Goal: Check status: Check status

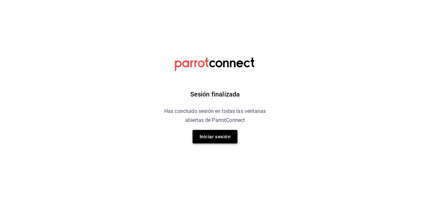
click at [225, 134] on button "Iniciar sesión" at bounding box center [215, 136] width 45 height 13
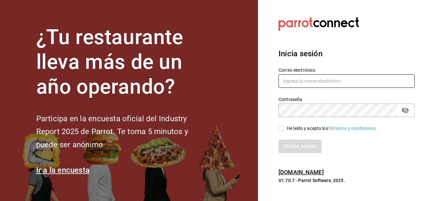
click at [314, 80] on input "text" at bounding box center [347, 80] width 136 height 13
type input "alfredo.g.f@hotmail.com"
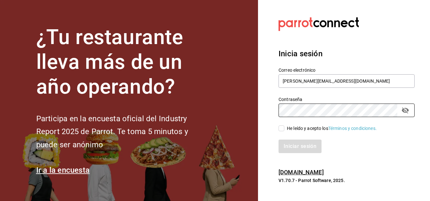
click at [283, 129] on input "He leído y acepto los Términos y condiciones." at bounding box center [282, 128] width 6 height 6
checkbox input "true"
click at [294, 143] on button "Iniciar sesión" at bounding box center [301, 145] width 44 height 13
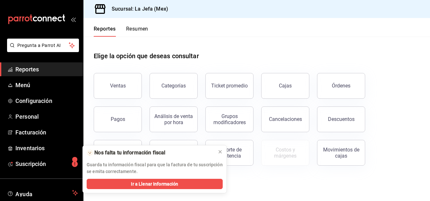
click at [30, 70] on span "Reportes" at bounding box center [46, 69] width 63 height 9
click at [115, 97] on div "Ventas" at bounding box center [114, 81] width 56 height 33
click at [127, 87] on button "Ventas" at bounding box center [118, 86] width 48 height 26
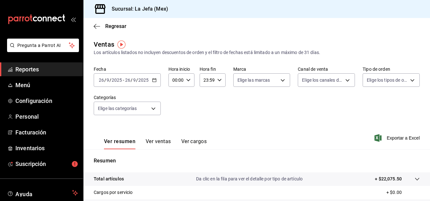
click at [153, 82] on \(Stroke\) "button" at bounding box center [154, 80] width 4 height 4
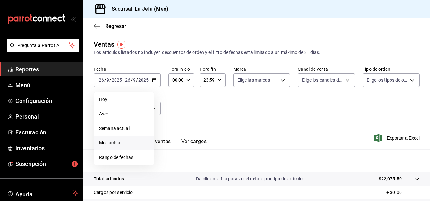
click at [117, 144] on span "Mes actual" at bounding box center [124, 142] width 50 height 7
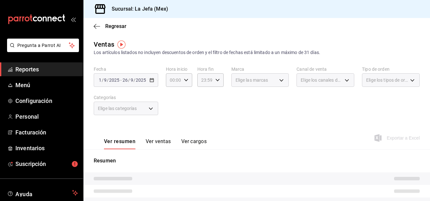
click at [147, 101] on div "Elige las categorías" at bounding box center [126, 107] width 64 height 13
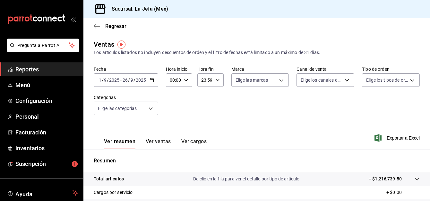
click at [157, 144] on button "Ver ventas" at bounding box center [158, 143] width 25 height 11
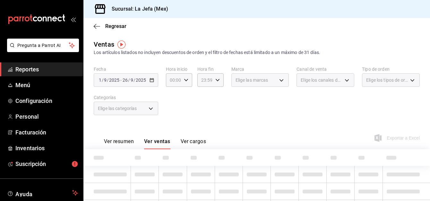
click at [150, 107] on div "Elige las categorías" at bounding box center [126, 107] width 64 height 13
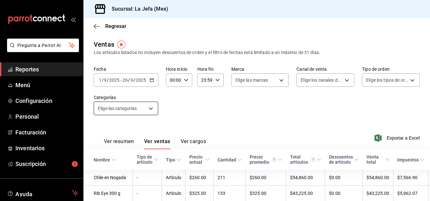
click at [147, 108] on body "Pregunta a Parrot AI Reportes Menú Configuración Personal Facturación Inventari…" at bounding box center [215, 100] width 430 height 201
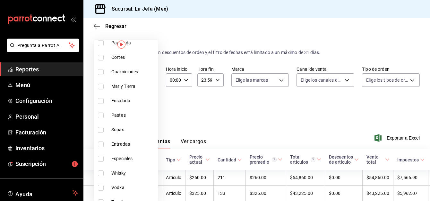
scroll to position [396, 0]
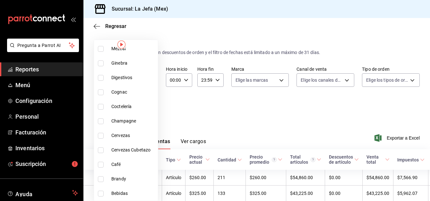
click at [102, 136] on input "checkbox" at bounding box center [101, 136] width 6 height 6
checkbox input "true"
type input "2793f866-3762-400b-876c-e8a29e9984b9"
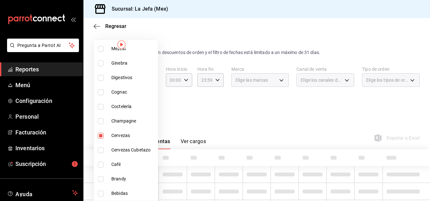
click at [290, 105] on div at bounding box center [215, 100] width 430 height 201
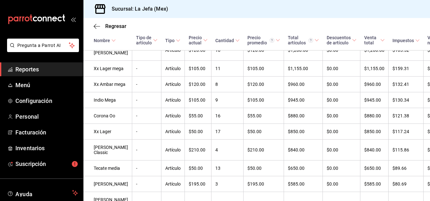
scroll to position [414, 0]
